Goal: Find specific page/section: Locate a particular part of the current website

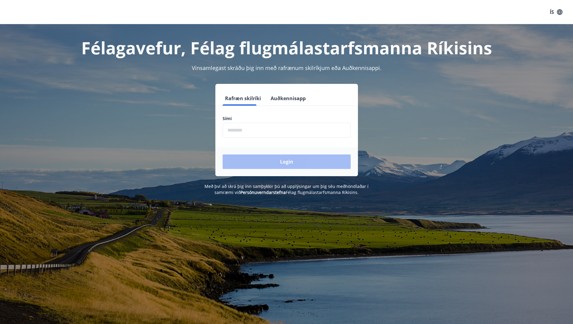
click at [282, 96] on button "Auðkennisapp" at bounding box center [288, 98] width 40 height 14
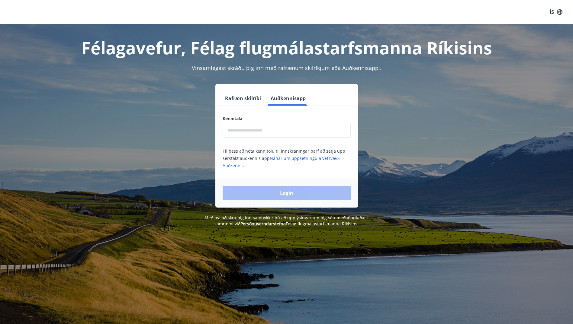
click at [281, 123] on div "Kennitala ​" at bounding box center [287, 127] width 128 height 22
click at [281, 133] on input "text" at bounding box center [287, 130] width 128 height 15
type input "**********"
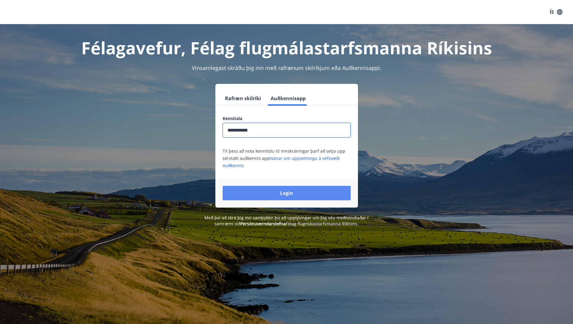
click at [270, 191] on button "Login" at bounding box center [287, 193] width 128 height 14
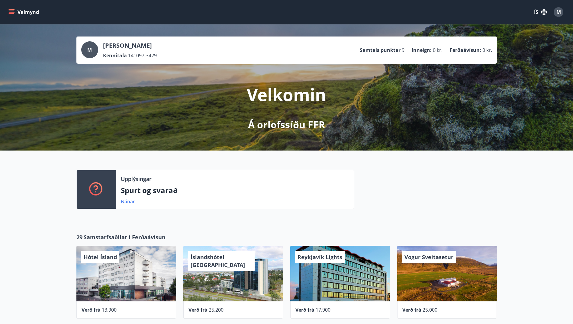
click at [8, 13] on button "Valmynd" at bounding box center [24, 12] width 34 height 11
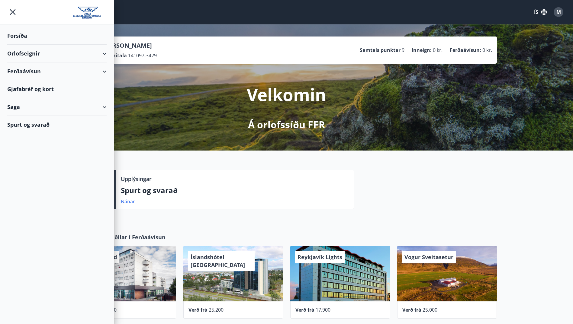
click at [78, 89] on div "Gjafabréf og kort" at bounding box center [56, 89] width 99 height 18
